Goal: Information Seeking & Learning: Learn about a topic

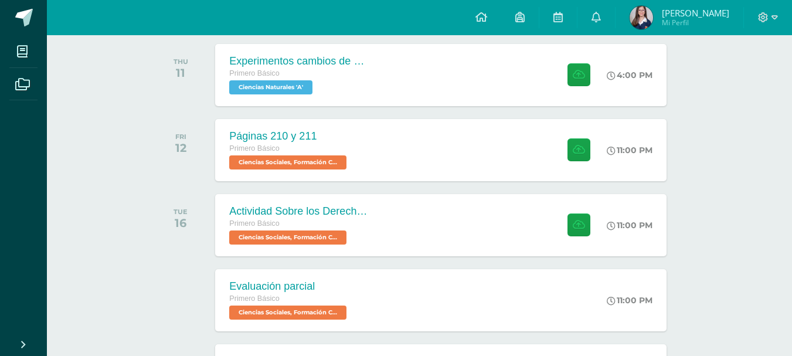
scroll to position [129, 0]
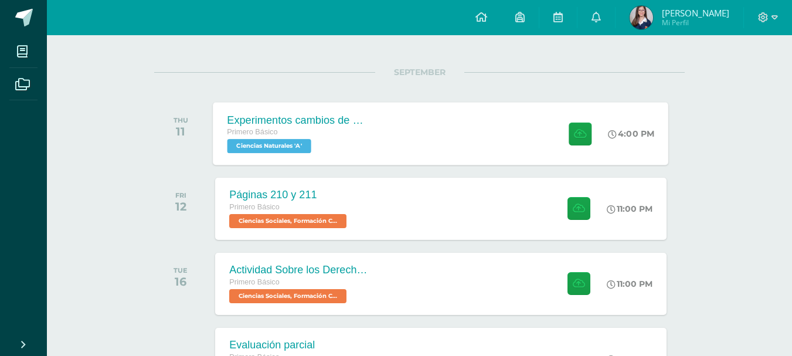
click at [529, 131] on div "Experimentos cambios de estado de la materia Primero Básico Ciencias Naturales …" at bounding box center [441, 133] width 456 height 63
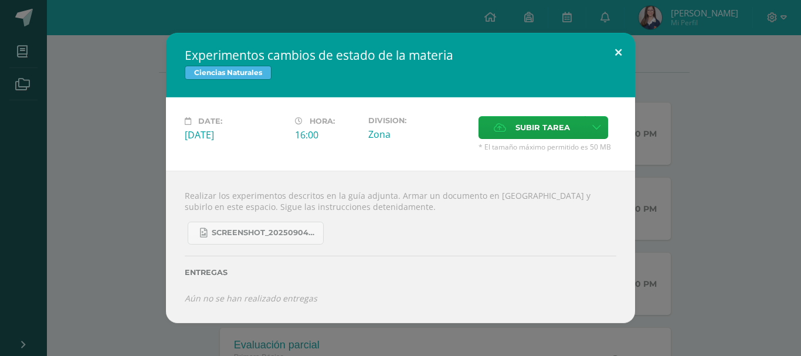
click at [623, 50] on button at bounding box center [618, 53] width 33 height 40
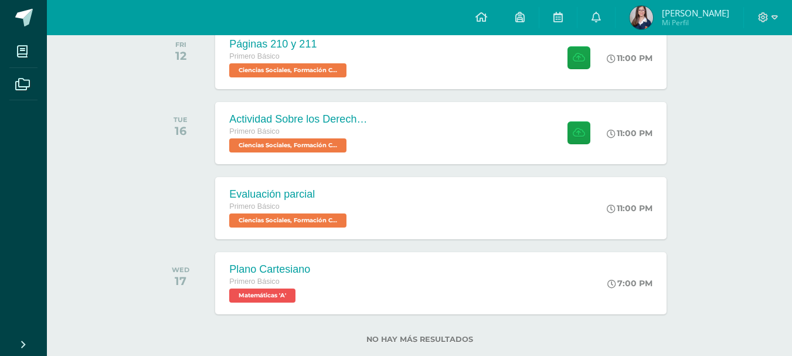
scroll to position [303, 0]
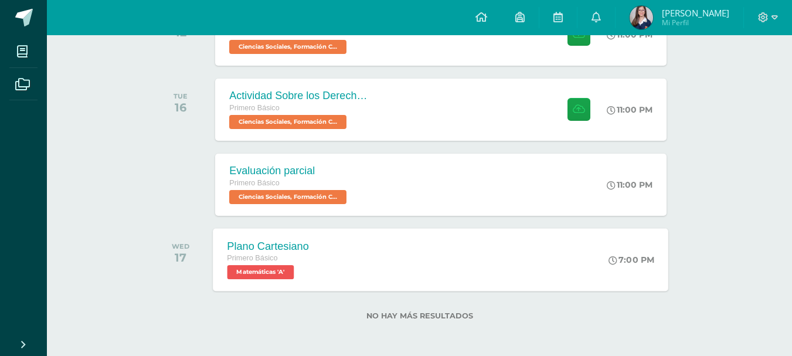
click at [643, 281] on div "7:00 PM" at bounding box center [638, 259] width 62 height 63
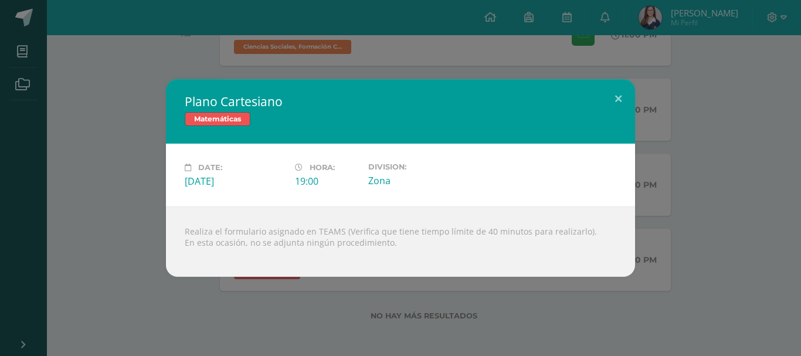
click at [719, 241] on div "Plano Cartesiano Matemáticas Date: [DATE] Hora: 19:00 Division: Zona" at bounding box center [401, 178] width 792 height 198
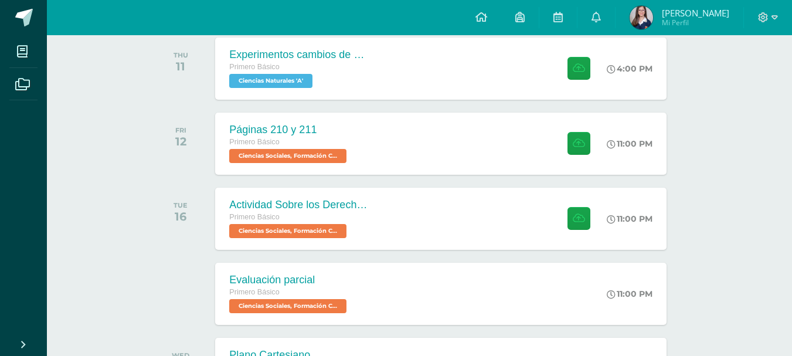
scroll to position [165, 0]
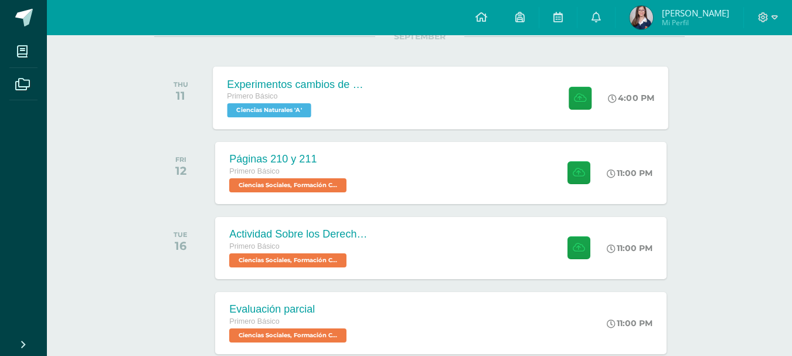
click at [592, 116] on div at bounding box center [577, 97] width 57 height 63
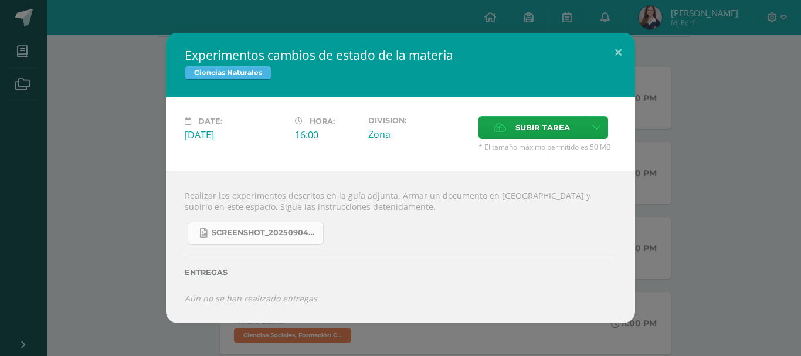
click at [309, 231] on span "Screenshot_20250904_132635_OneDrive.jpg" at bounding box center [265, 232] width 106 height 9
click at [780, 236] on div "Experimentos cambios de estado de la materia Ciencias Naturales Date: [DATE] Ho…" at bounding box center [401, 178] width 792 height 290
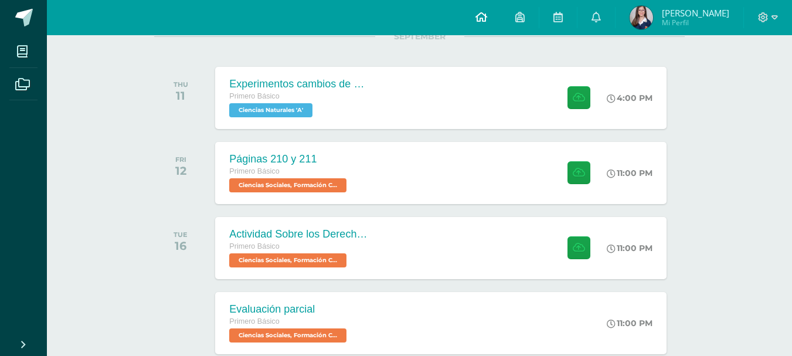
click at [487, 18] on icon at bounding box center [482, 17] width 12 height 11
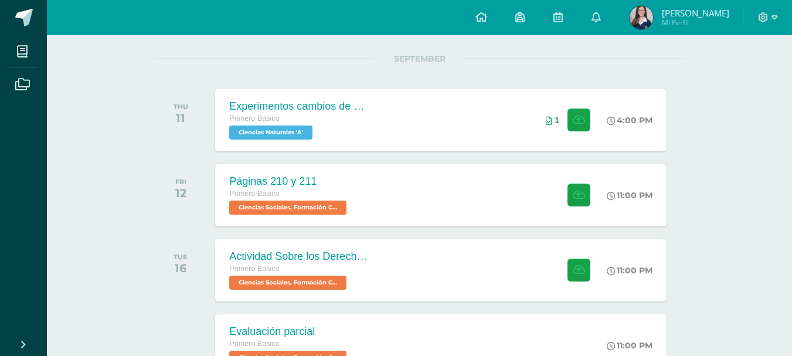
scroll to position [120, 0]
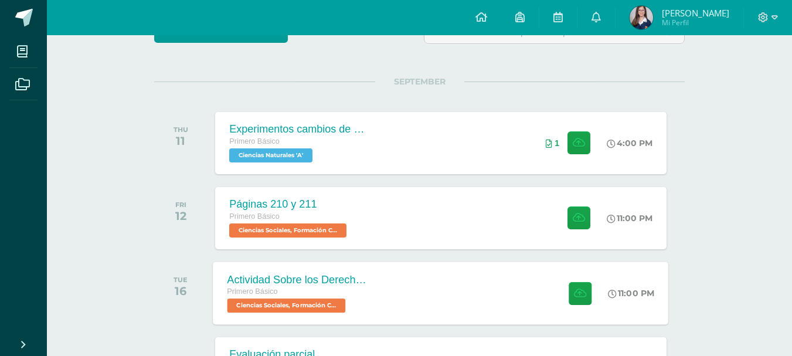
click at [421, 282] on div "Actividad Sobre los Derechos Humanos Primero Básico Ciencias Sociales, Formació…" at bounding box center [441, 293] width 456 height 63
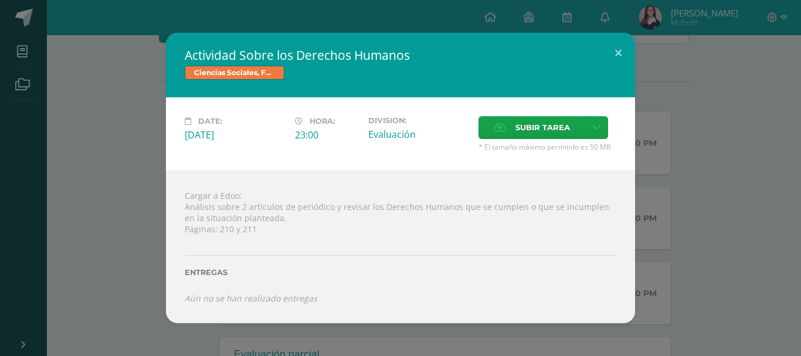
click at [113, 201] on div "Actividad Sobre los Derechos Humanos Ciencias Sociales, Formación Ciudadana e I…" at bounding box center [401, 178] width 792 height 290
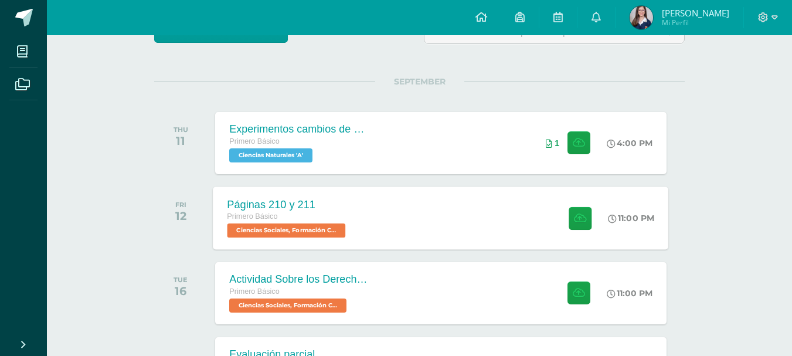
click at [351, 204] on div "Páginas 210 y 211 Primero Básico Ciencias Sociales, Formación Ciudadana e Inter…" at bounding box center [288, 217] width 150 height 63
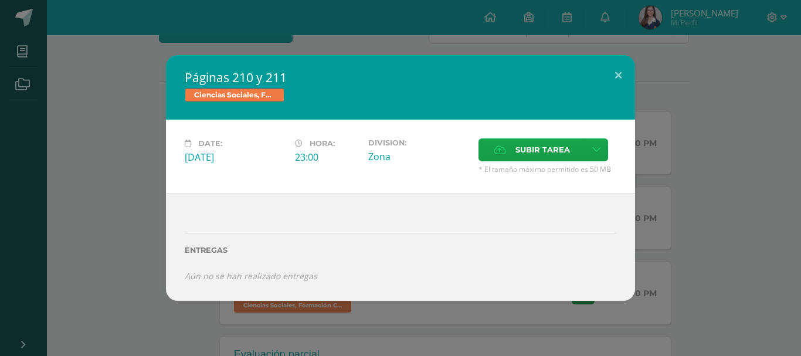
click at [137, 186] on div "Páginas 210 y 211 Ciencias Sociales, Formación Ciudadana e Interculturalidad Da…" at bounding box center [401, 177] width 792 height 245
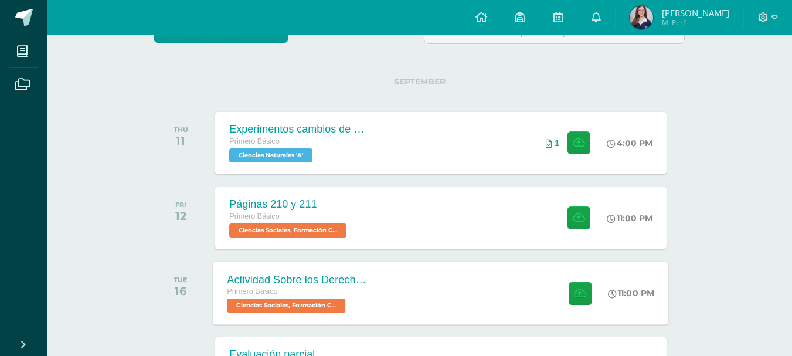
click at [336, 308] on span "Ciencias Sociales, Formación Ciudadana e Interculturalidad 'A'" at bounding box center [287, 305] width 118 height 14
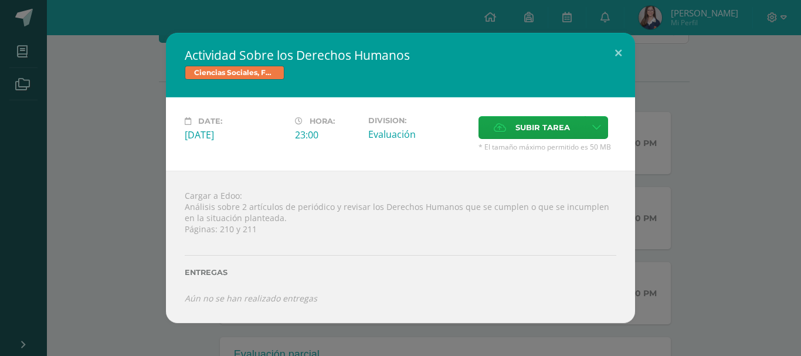
click at [155, 282] on div "Actividad Sobre los Derechos Humanos Ciencias Sociales, Formación Ciudadana e I…" at bounding box center [401, 178] width 792 height 290
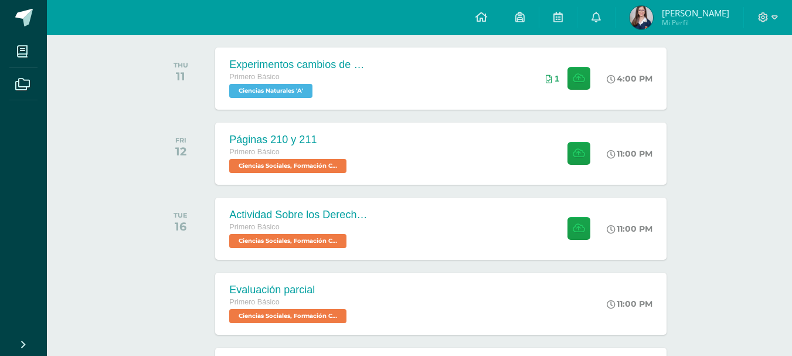
scroll to position [162, 0]
